Goal: Check status: Check status

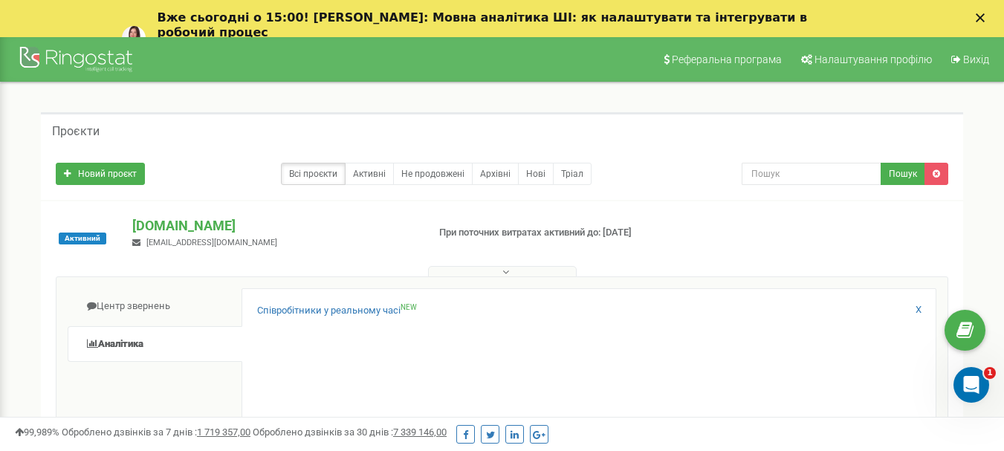
click at [127, 349] on link "Аналiтика" at bounding box center [155, 344] width 175 height 36
click at [127, 346] on link "Аналiтика" at bounding box center [155, 344] width 175 height 36
click at [127, 337] on link "Аналiтика" at bounding box center [155, 344] width 175 height 36
click at [277, 309] on link "Співробітники у реальному часі NEW" at bounding box center [337, 311] width 160 height 14
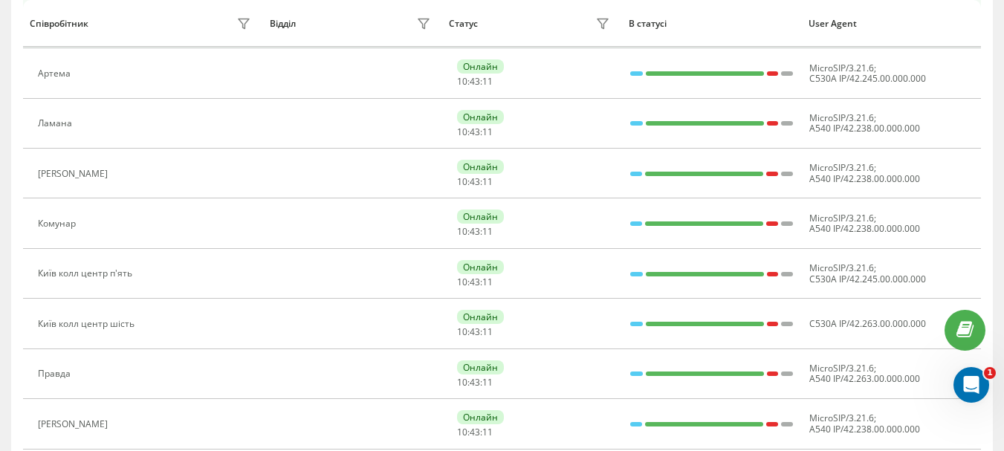
scroll to position [597, 0]
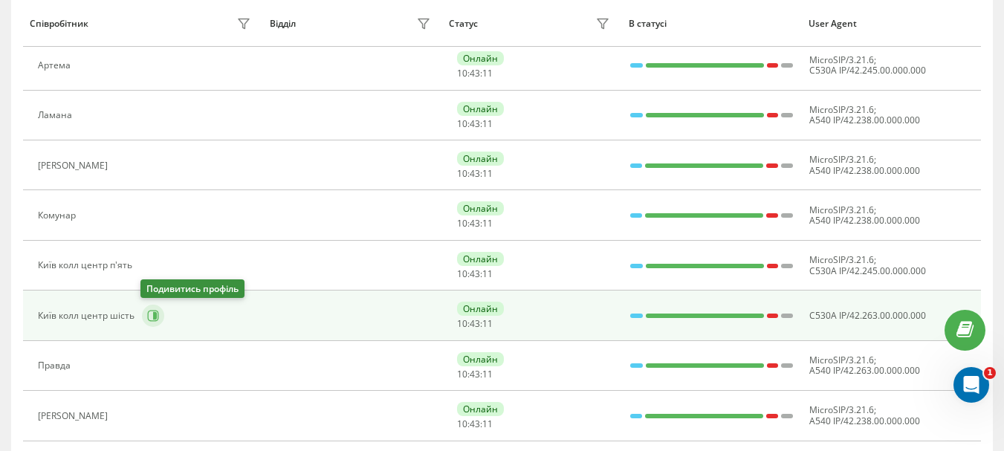
click at [155, 318] on icon at bounding box center [155, 315] width 4 height 7
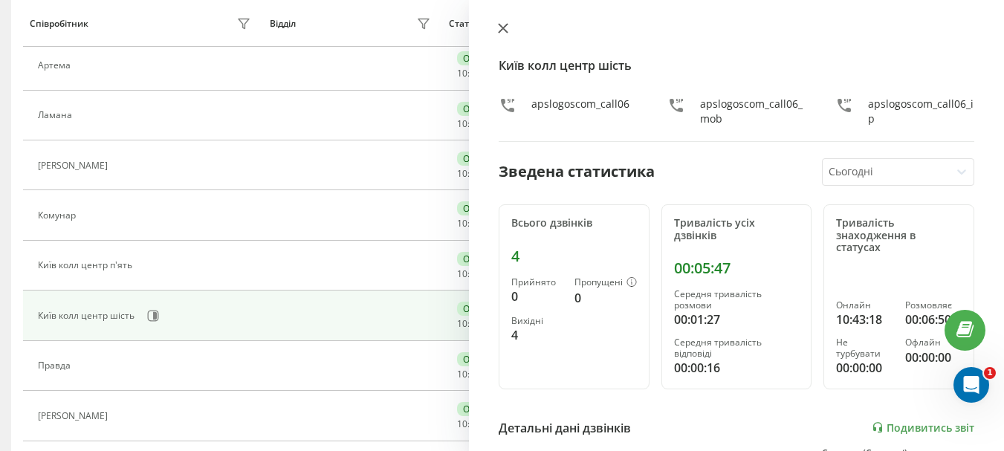
click at [504, 32] on icon at bounding box center [503, 28] width 10 height 10
